Goal: Task Accomplishment & Management: Use online tool/utility

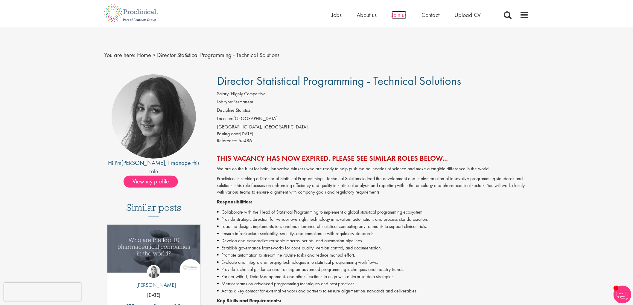
click at [400, 16] on span "Join us" at bounding box center [398, 15] width 15 height 8
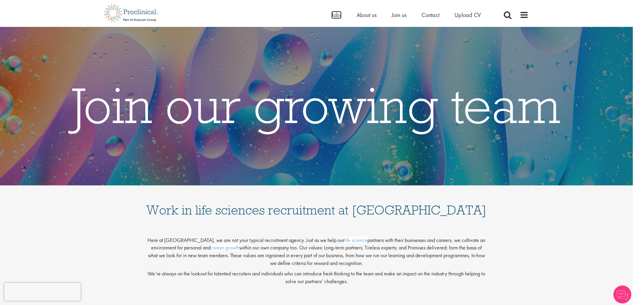
click at [335, 15] on span "Jobs" at bounding box center [336, 15] width 10 height 8
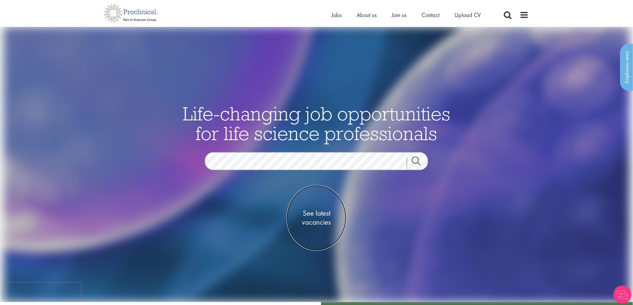
click at [326, 210] on span "See latest vacancies" at bounding box center [316, 218] width 60 height 18
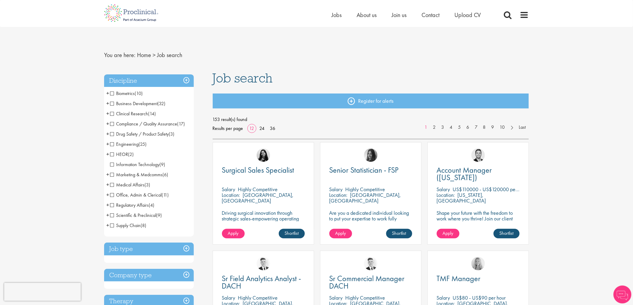
click at [113, 155] on span "HEOR" at bounding box center [119, 154] width 18 height 6
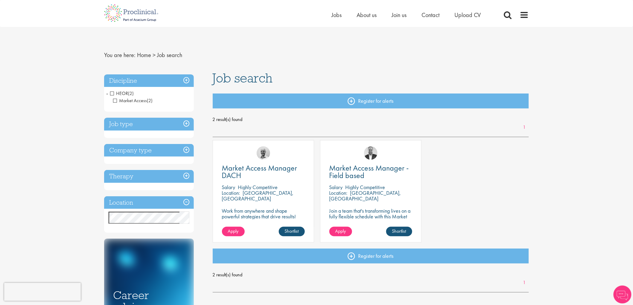
click at [112, 94] on span "HEOR" at bounding box center [119, 93] width 18 height 6
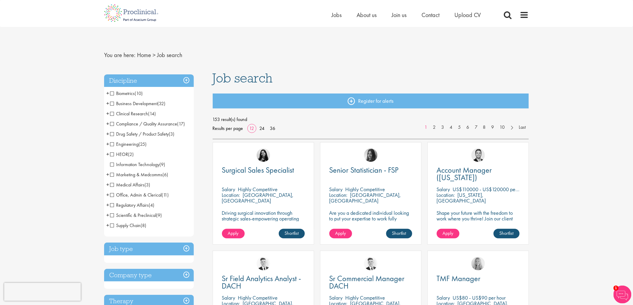
click at [114, 195] on span "Office, Admin & Clerical" at bounding box center [135, 195] width 51 height 6
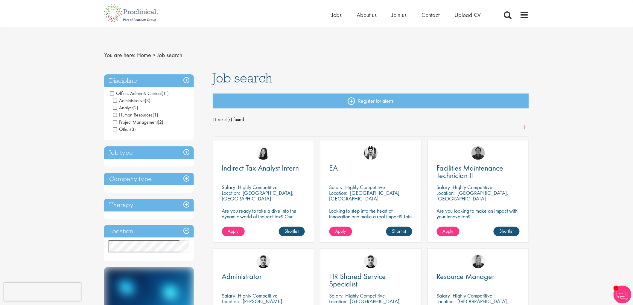
click at [113, 93] on span "Office, Admin & Clerical" at bounding box center [135, 93] width 51 height 6
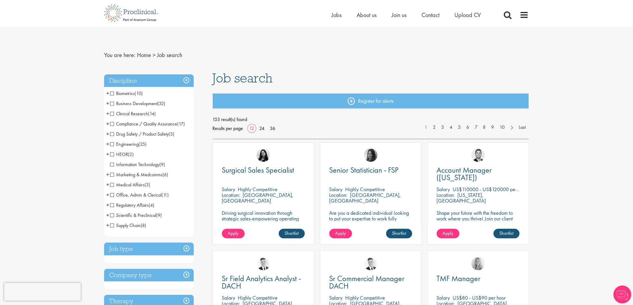
click at [114, 114] on span "Clinical Research" at bounding box center [129, 114] width 38 height 6
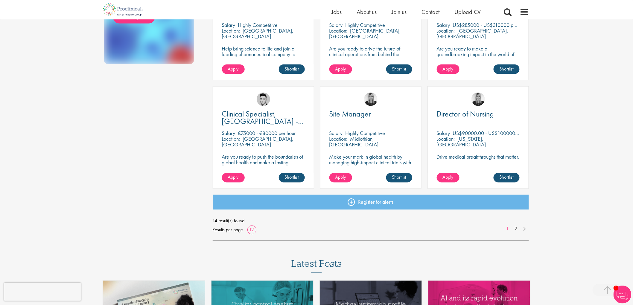
scroll to position [399, 0]
